Goal: Task Accomplishment & Management: Use online tool/utility

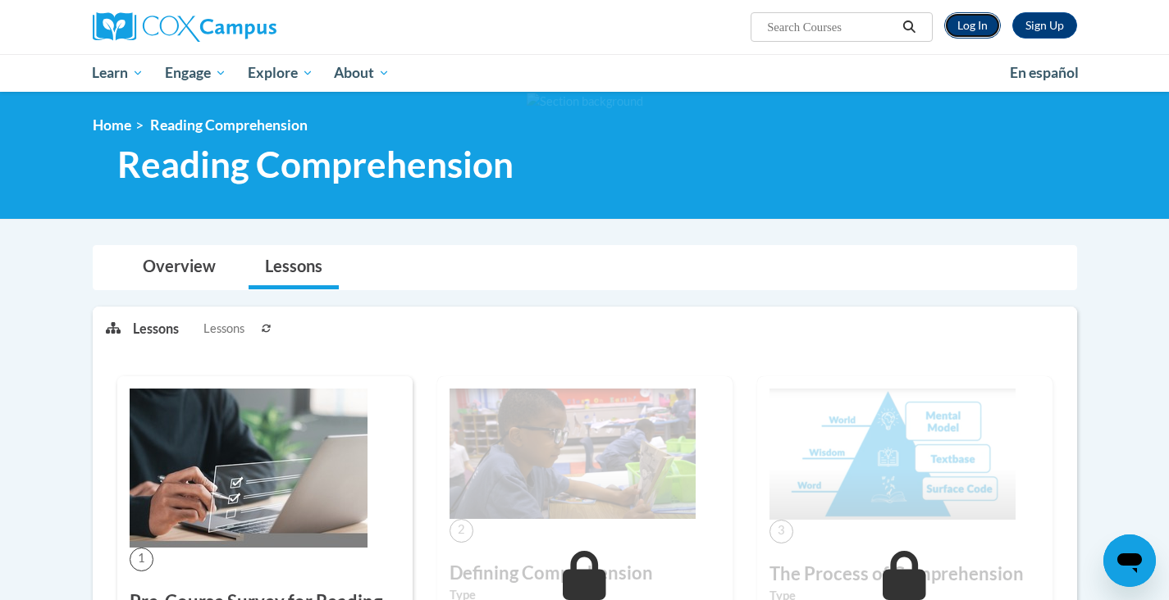
click at [964, 34] on link "Log In" at bounding box center [972, 25] width 57 height 26
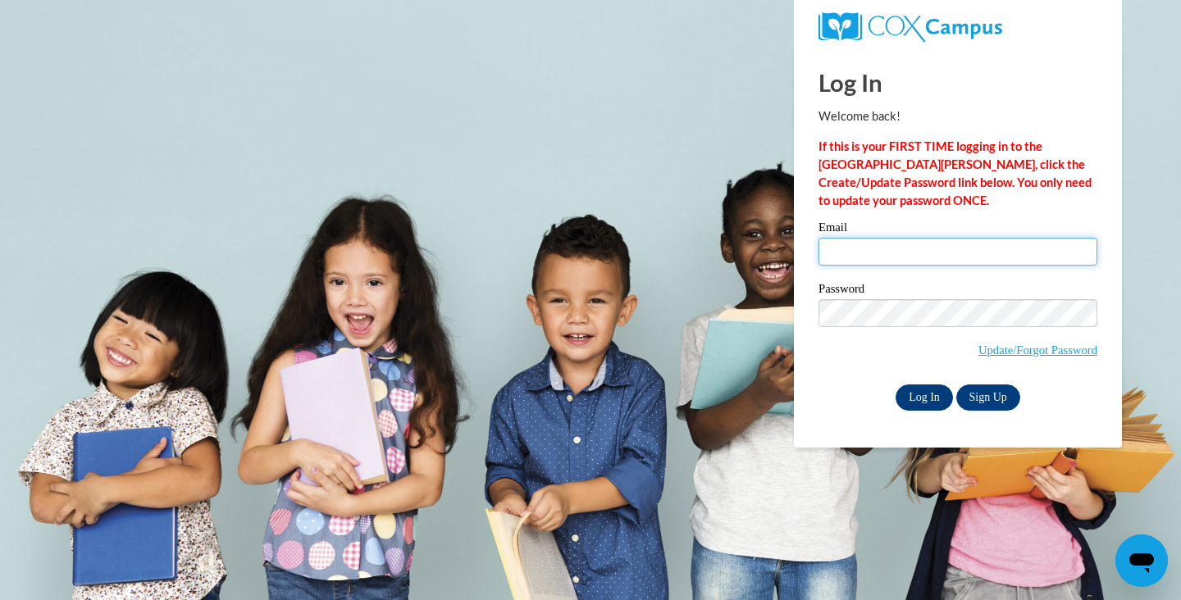
type input "asakovitz@sasd.net"
click at [913, 393] on input "Log In" at bounding box center [924, 398] width 57 height 26
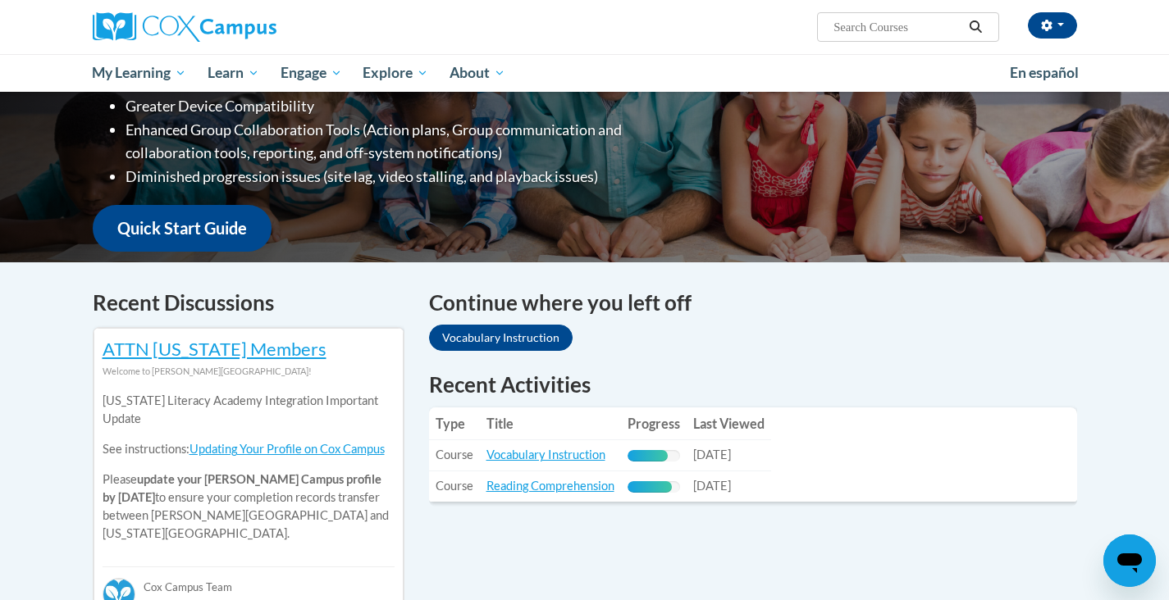
scroll to position [273, 0]
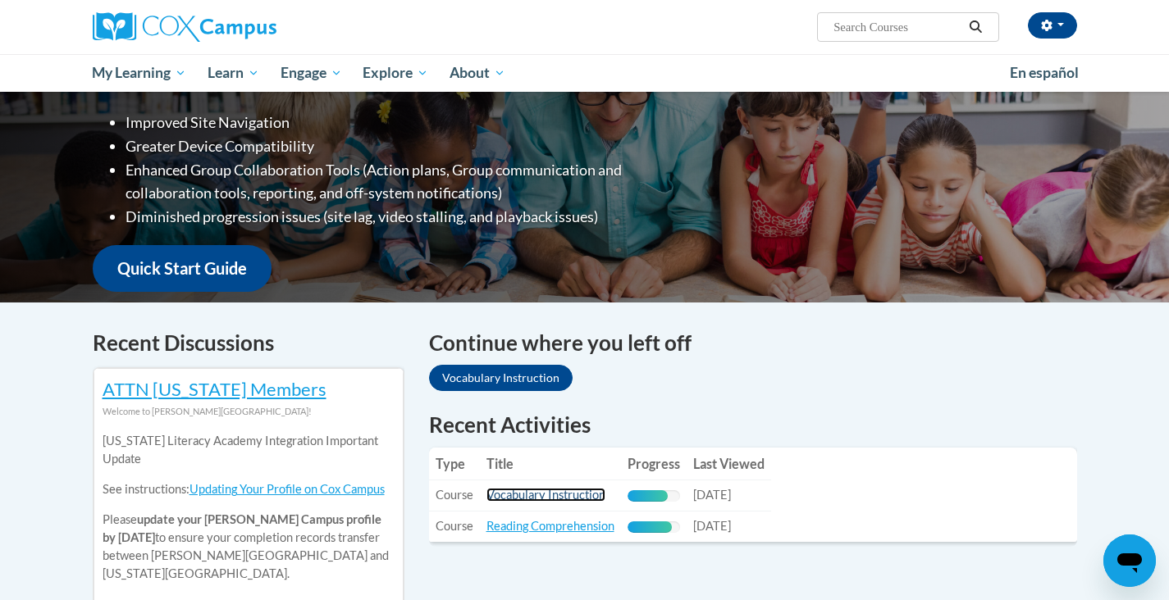
click at [563, 495] on link "Vocabulary Instruction" at bounding box center [545, 495] width 119 height 14
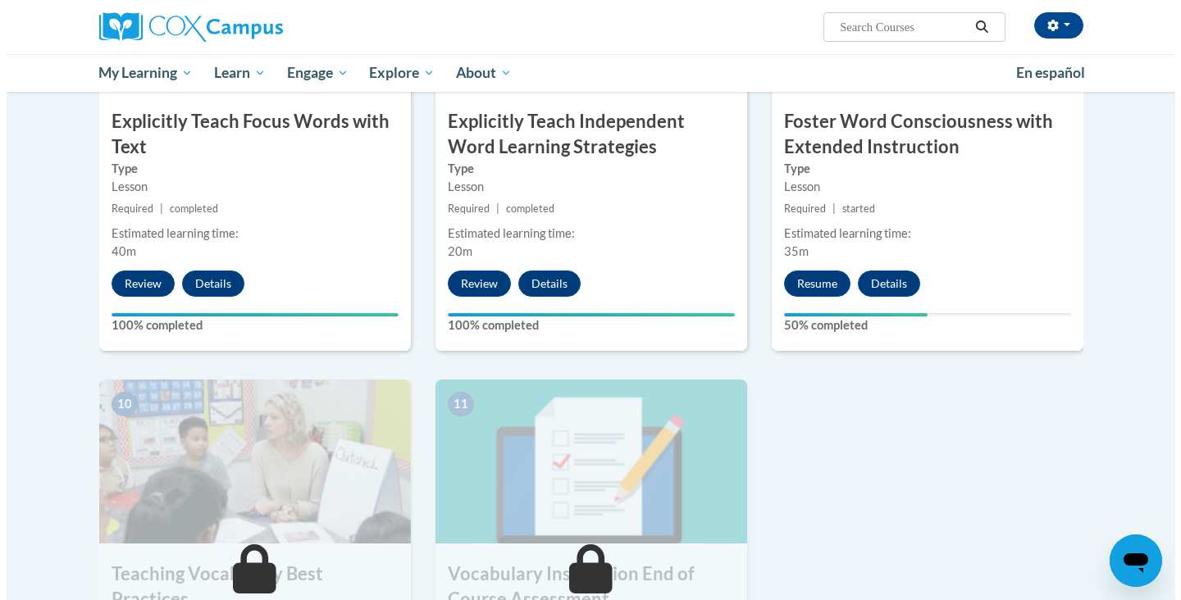
scroll to position [1363, 0]
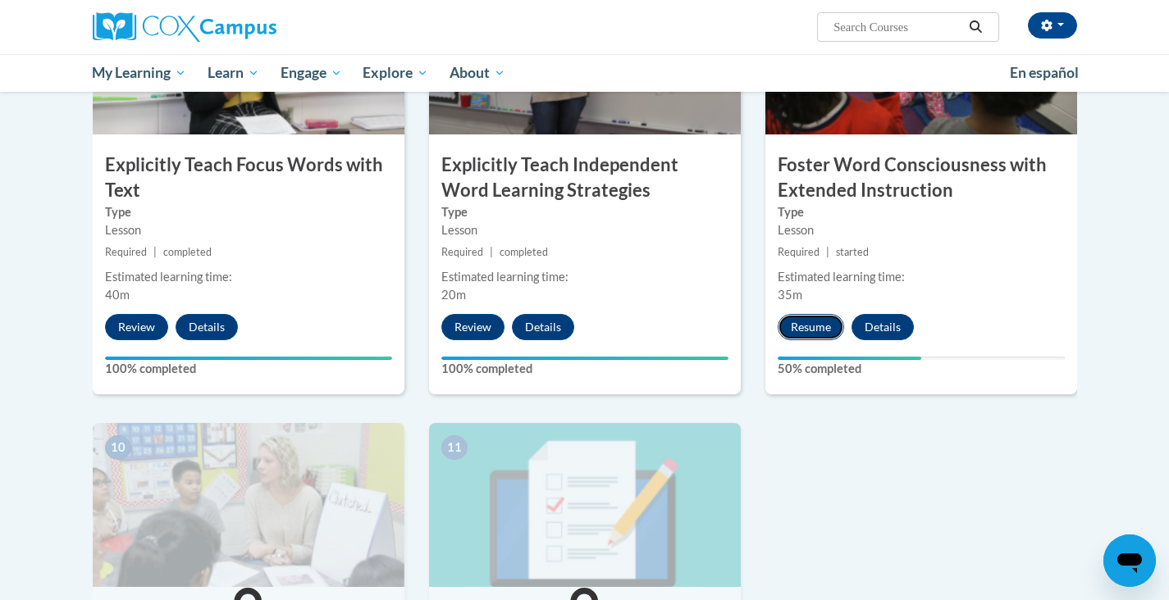
click at [804, 329] on button "Resume" at bounding box center [810, 327] width 66 height 26
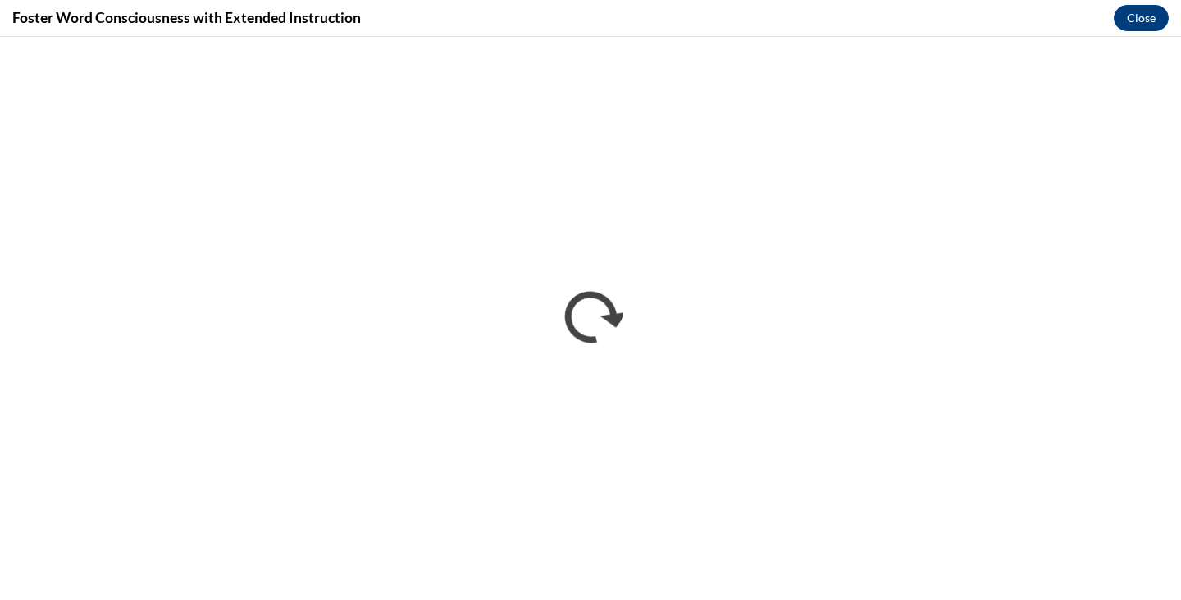
scroll to position [0, 0]
